Goal: Complete application form

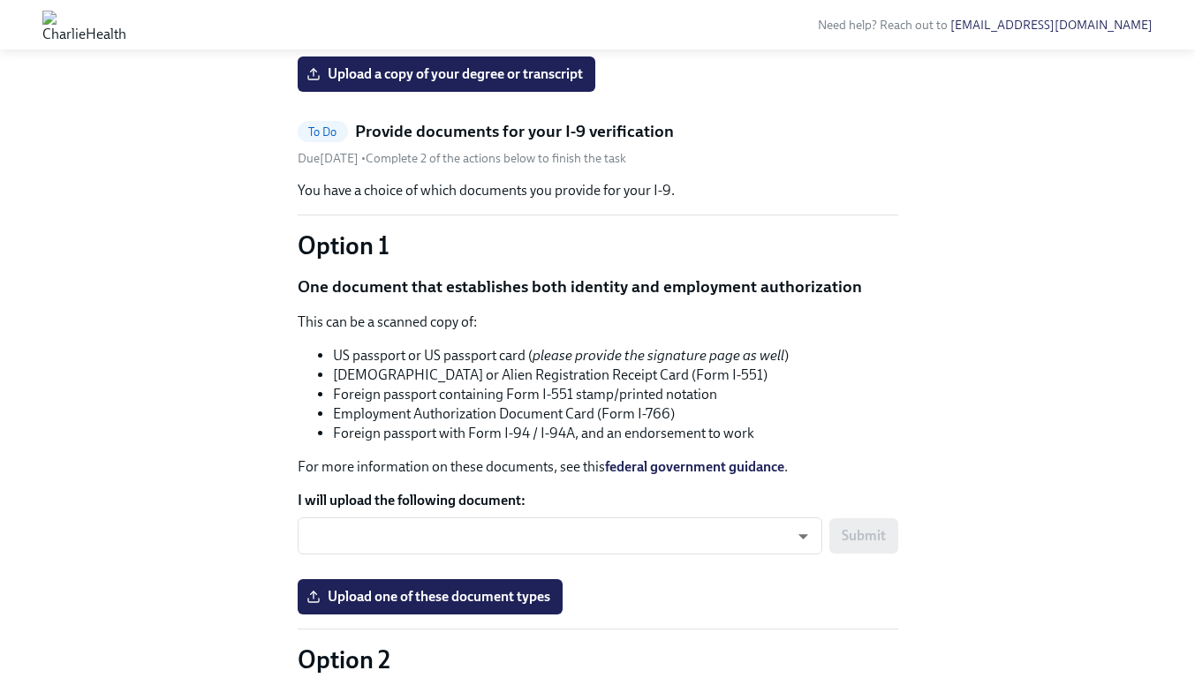
scroll to position [1126, 0]
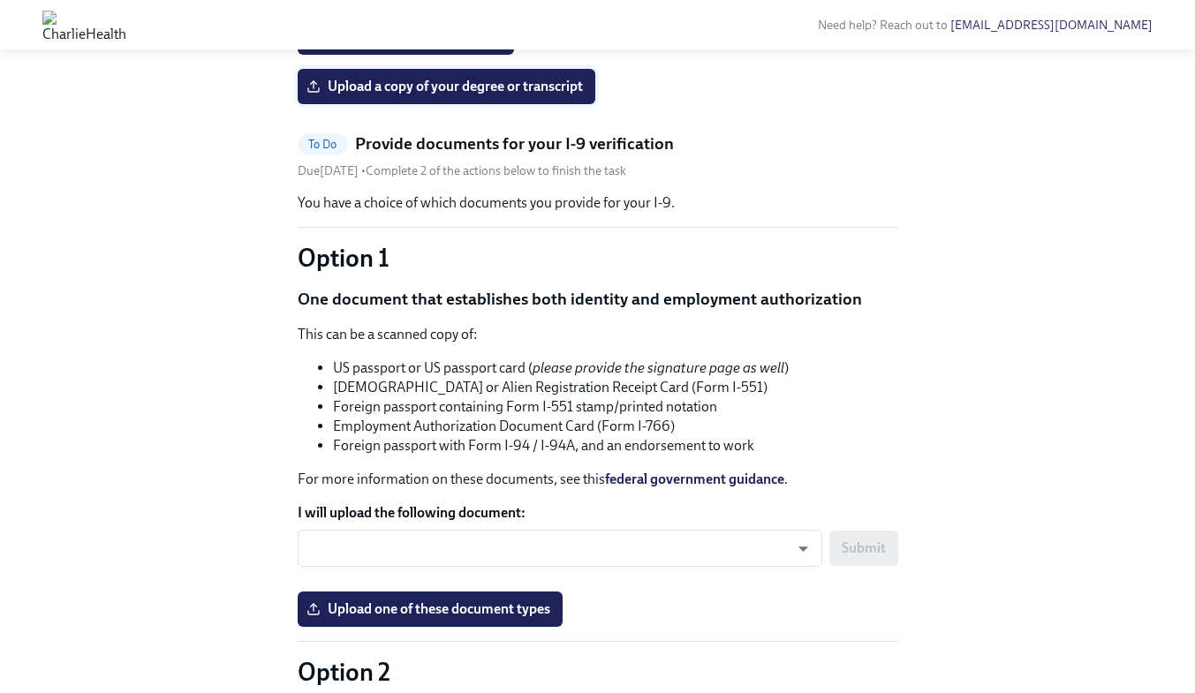
click at [565, 95] on span "Upload a copy of your degree or transcript" at bounding box center [446, 87] width 273 height 18
click at [0, 0] on input "Upload a copy of your degree or transcript" at bounding box center [0, 0] width 0 height 0
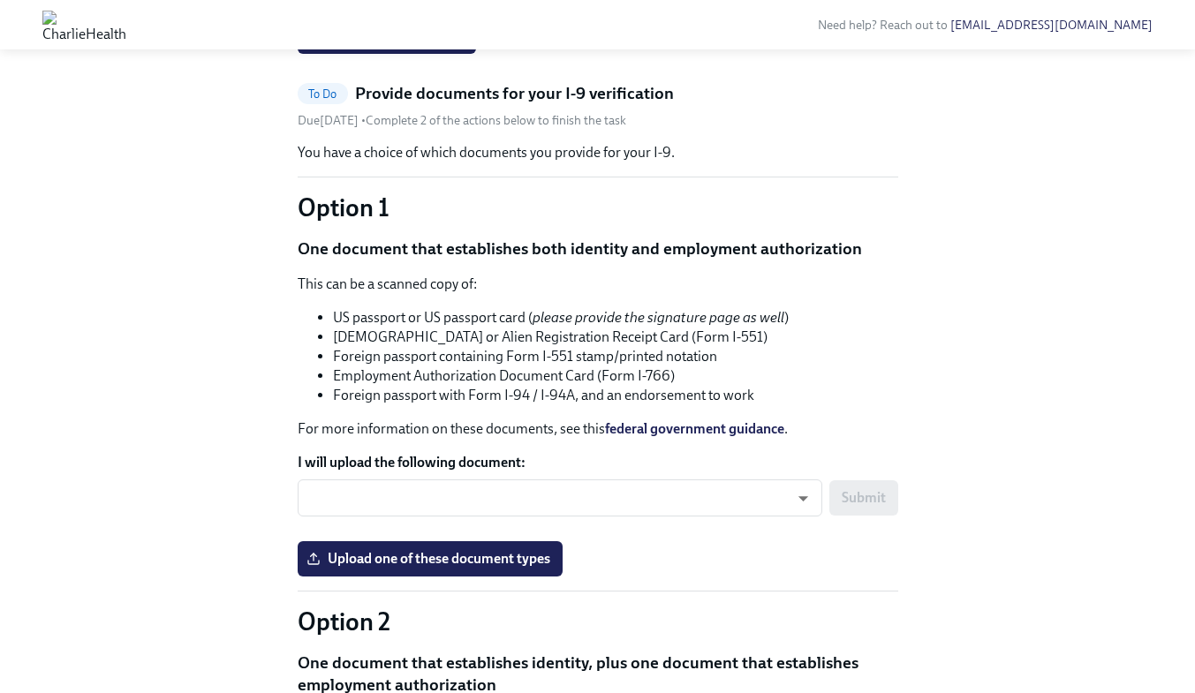
scroll to position [1171, 0]
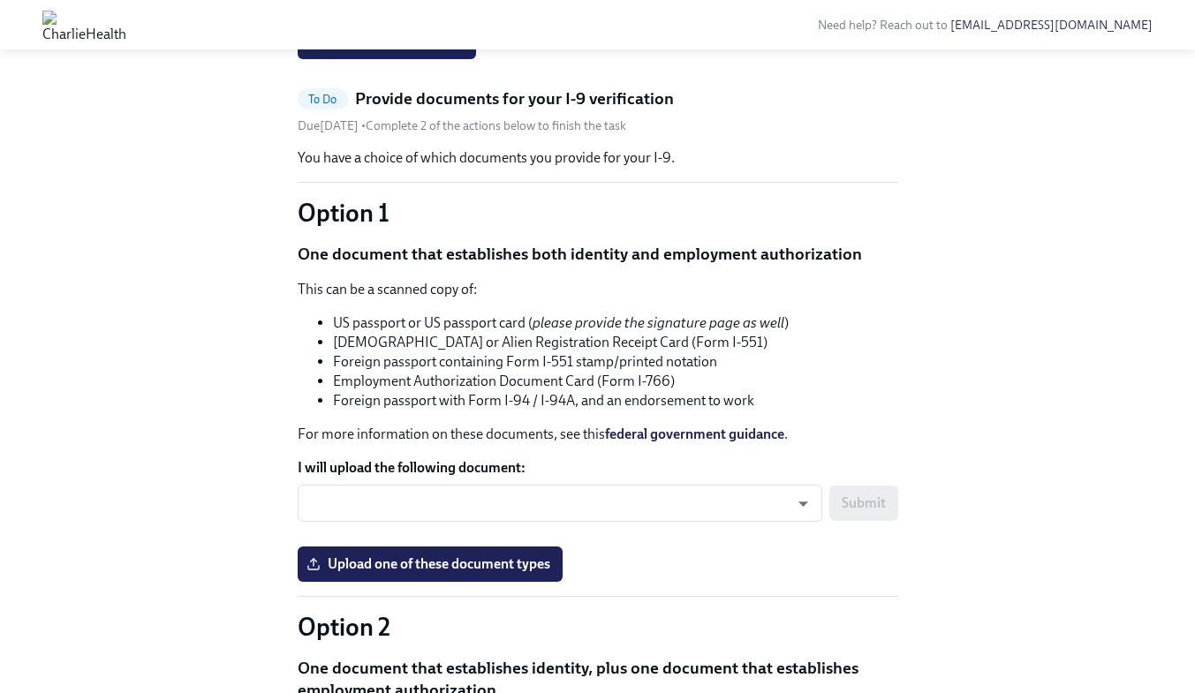
click at [0, 0] on input "Upload a headshot (A simple clear photo -for internal use only)" at bounding box center [0, 0] width 0 height 0
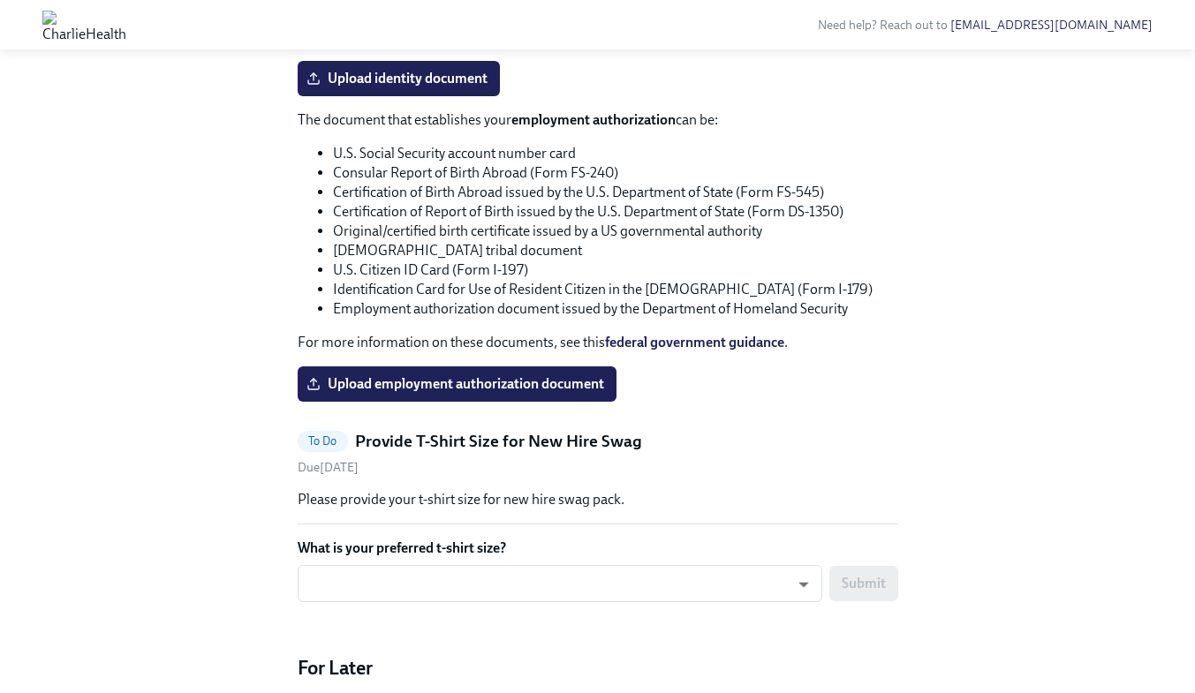
scroll to position [2065, 0]
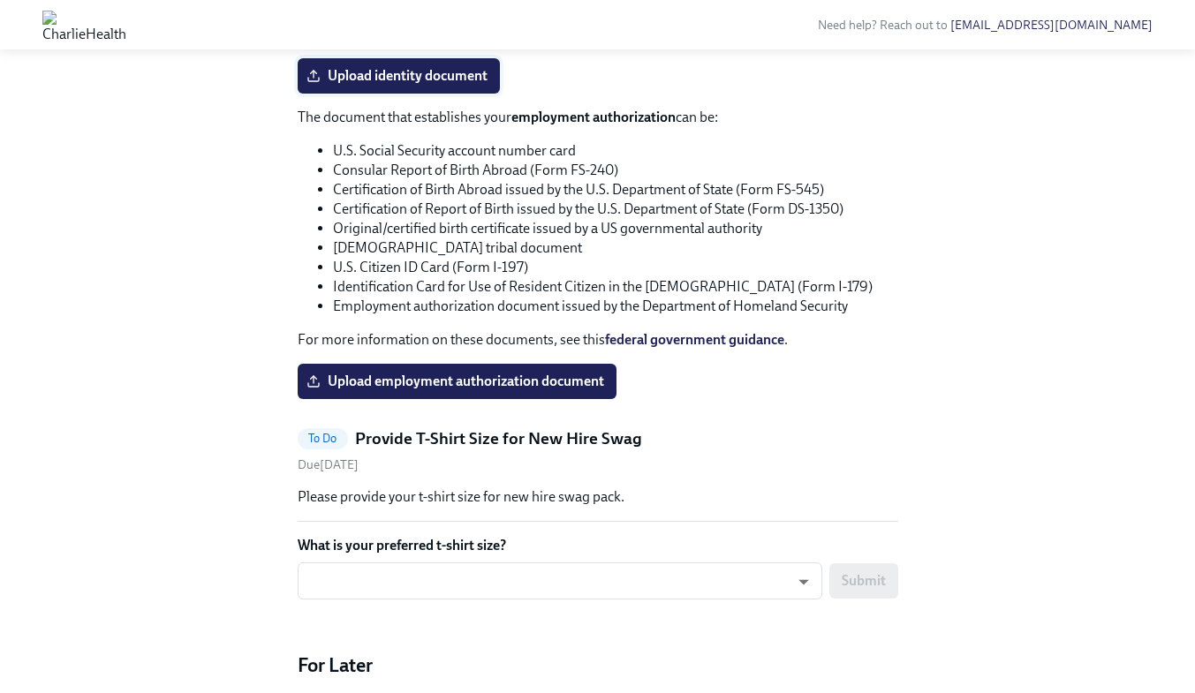
click at [424, 85] on span "Upload identity document" at bounding box center [398, 76] width 177 height 18
click at [0, 0] on input "Upload identity document" at bounding box center [0, 0] width 0 height 0
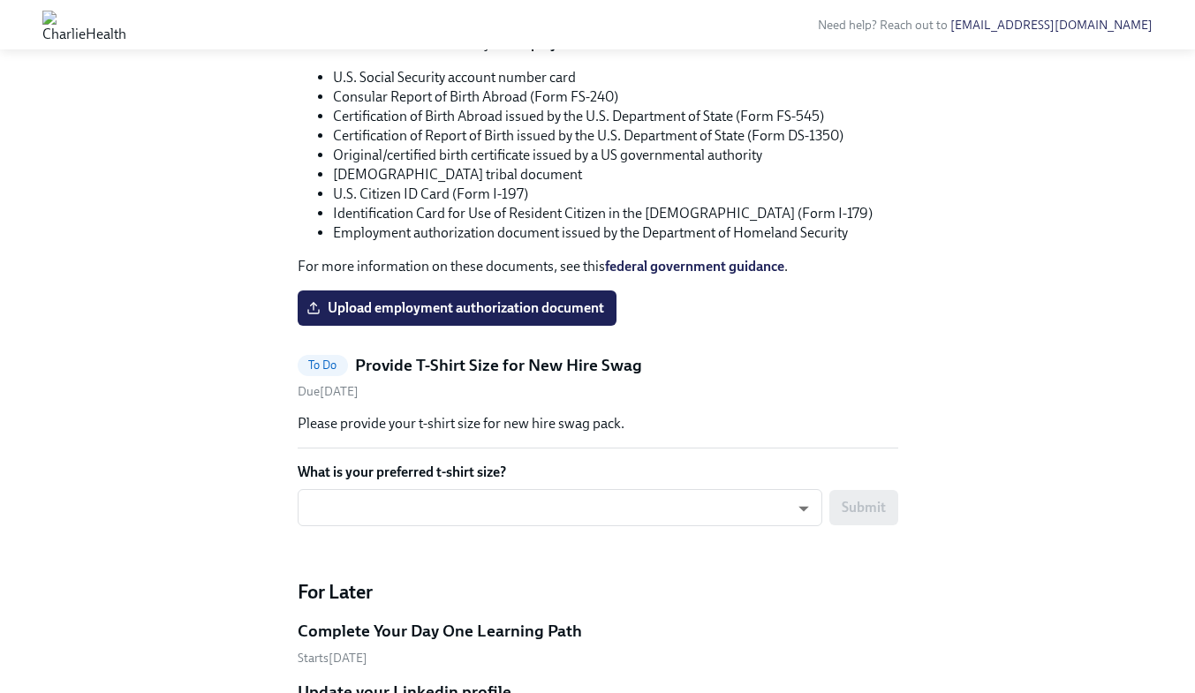
scroll to position [2156, 0]
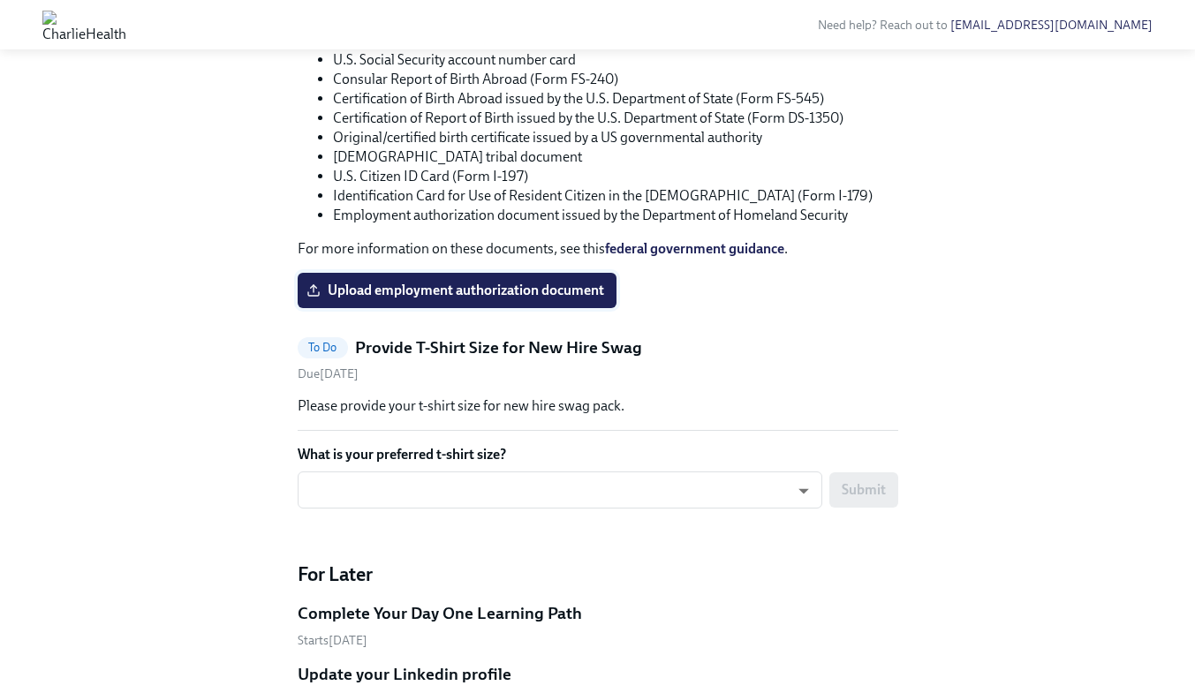
click at [534, 299] on span "Upload employment authorization document" at bounding box center [457, 291] width 294 height 18
click at [0, 0] on input "Upload employment authorization document" at bounding box center [0, 0] width 0 height 0
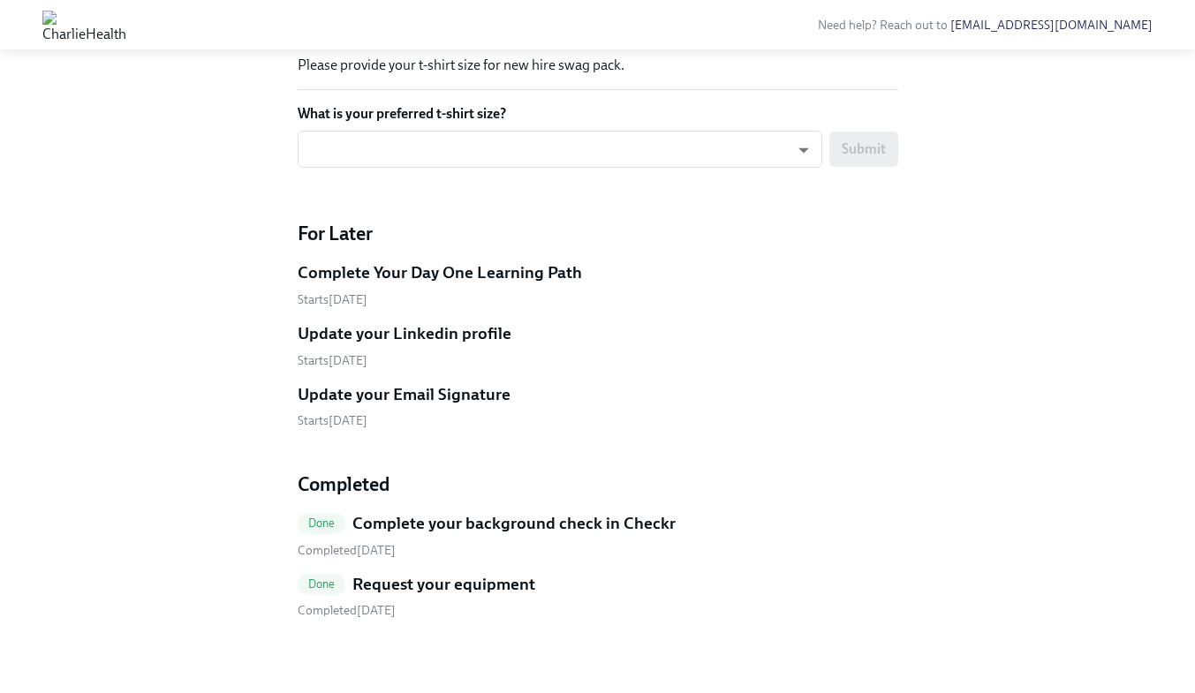
scroll to position [2498, 0]
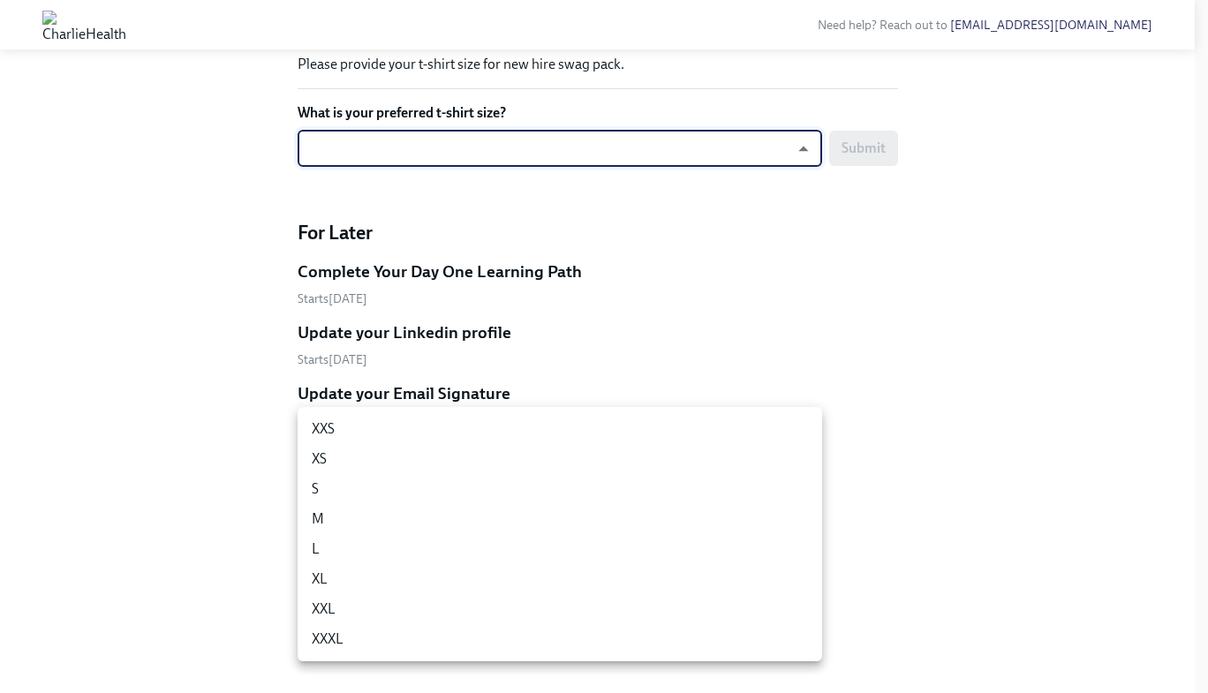
click at [493, 508] on li "M" at bounding box center [560, 519] width 524 height 30
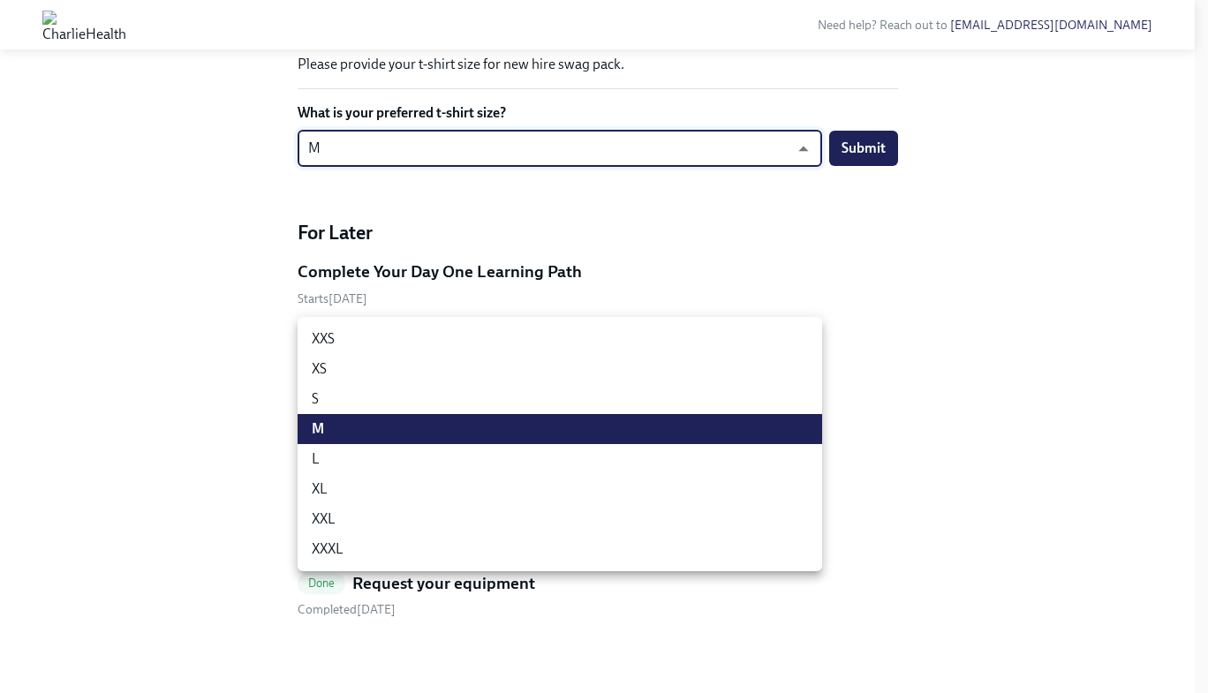
click at [480, 399] on li "S" at bounding box center [560, 399] width 524 height 30
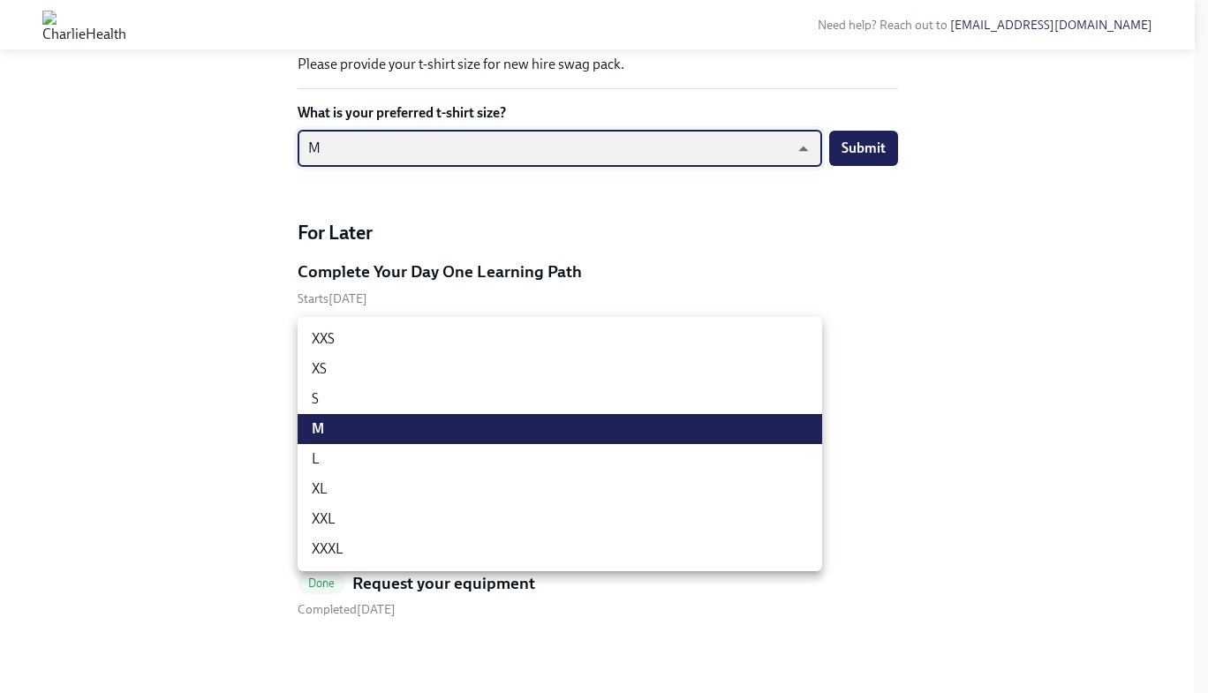
type input "y2ucmNjGQ"
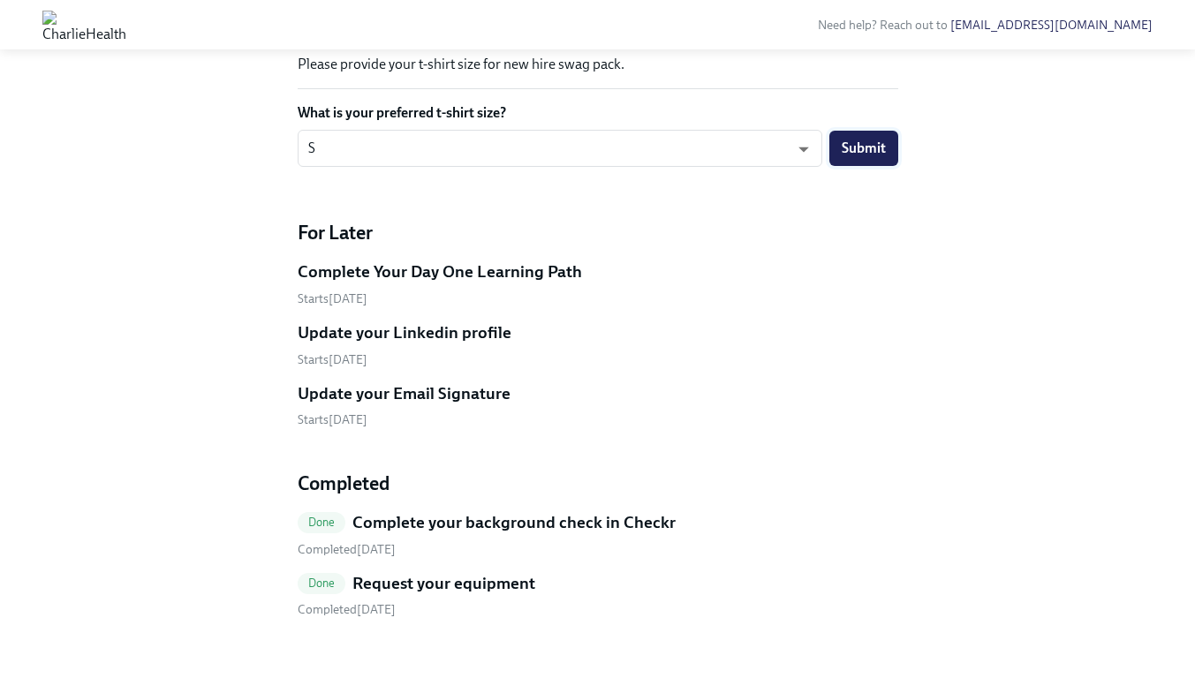
click at [857, 157] on span "Submit" at bounding box center [863, 149] width 44 height 18
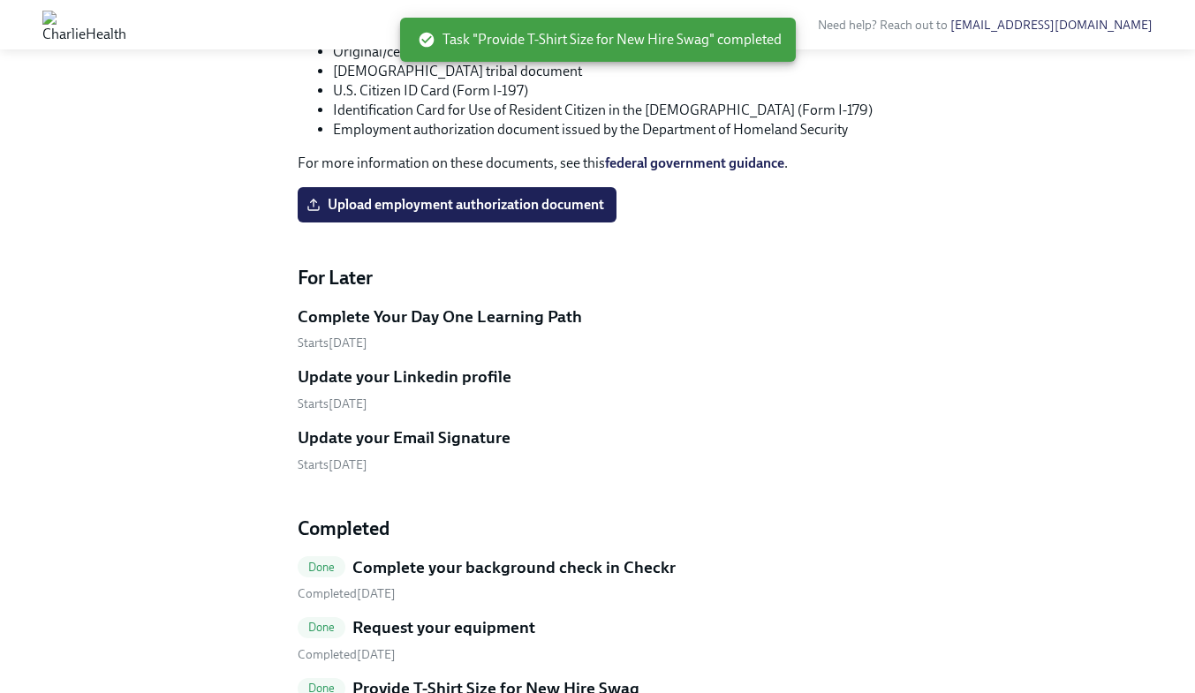
scroll to position [2241, 0]
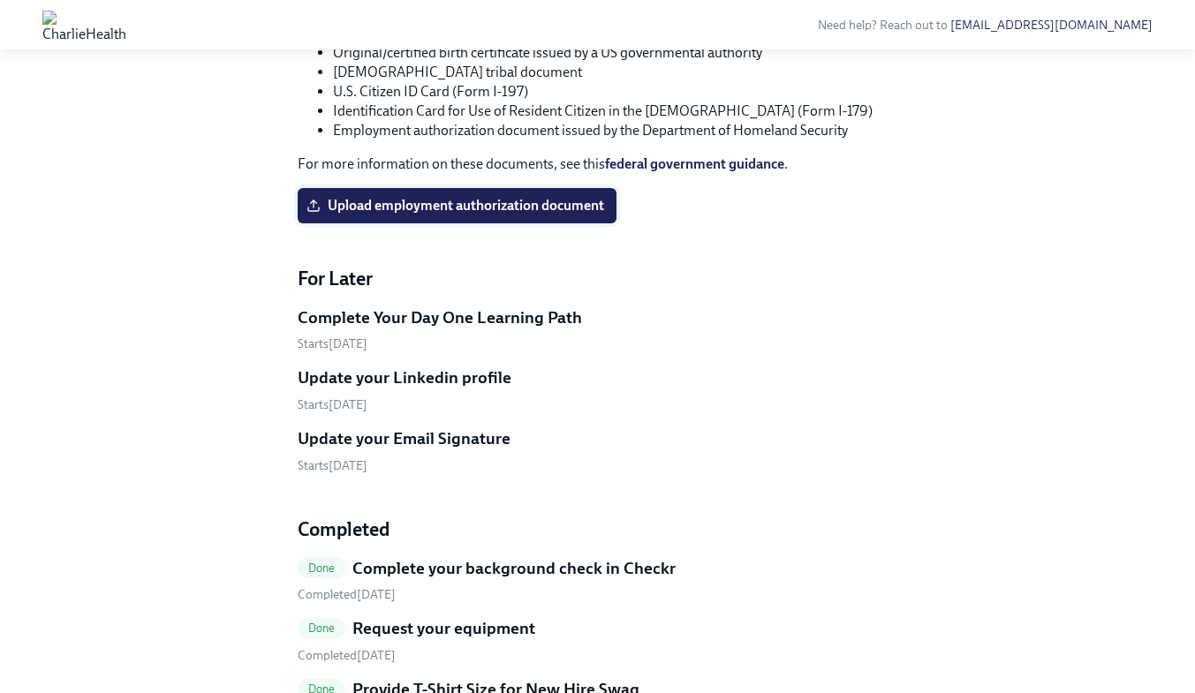
click at [431, 223] on label "Upload employment authorization document" at bounding box center [457, 205] width 319 height 35
click at [0, 0] on input "Upload employment authorization document" at bounding box center [0, 0] width 0 height 0
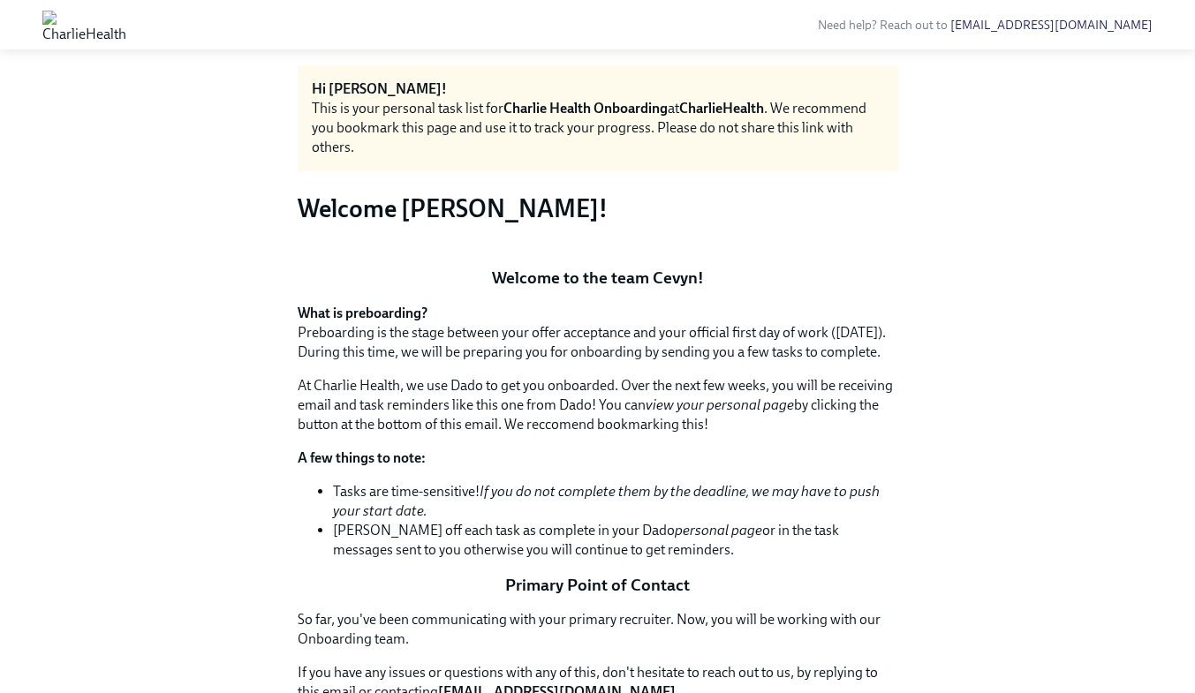
scroll to position [0, 0]
